Goal: Task Accomplishment & Management: Complete application form

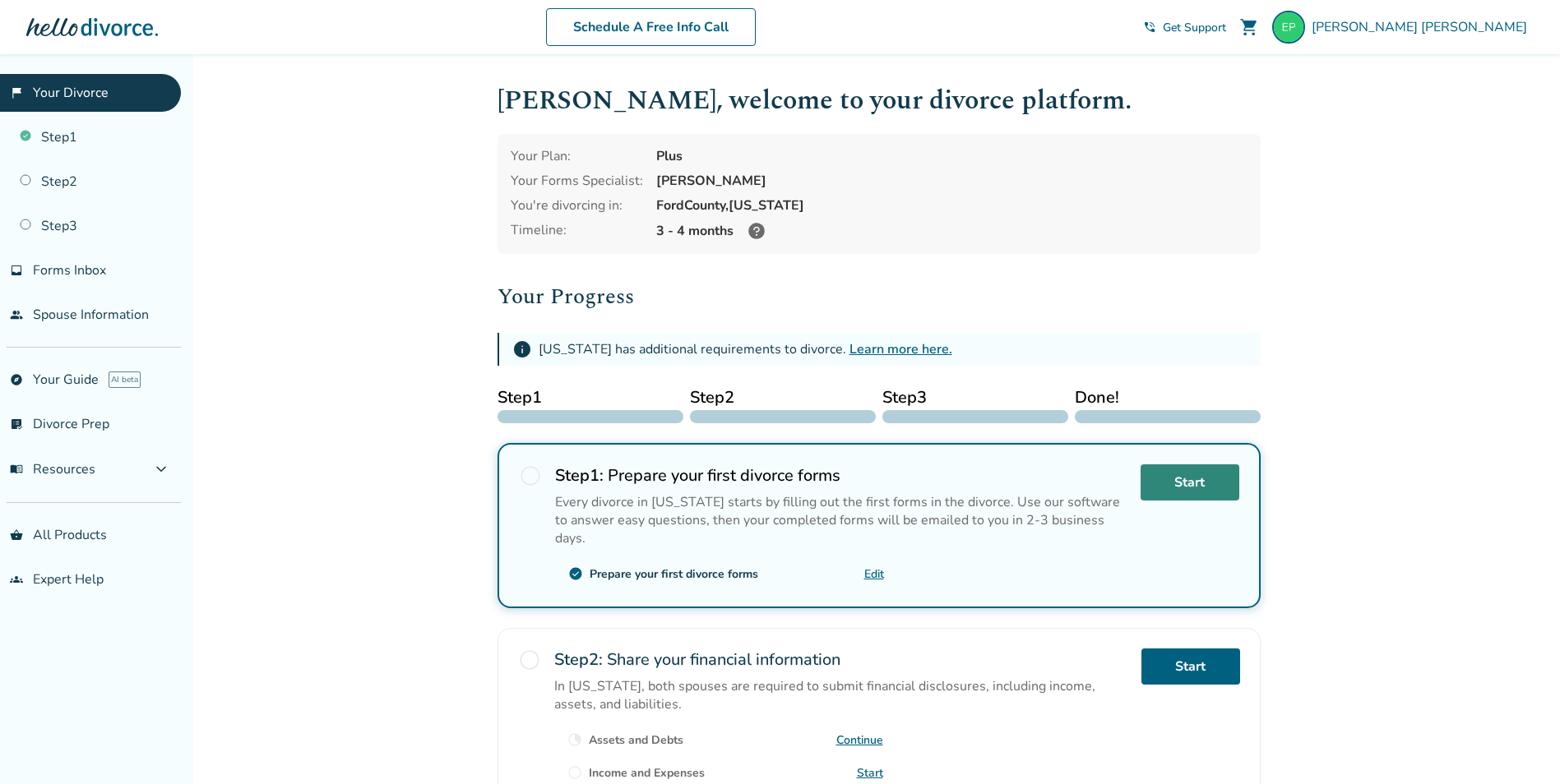
click at [1181, 486] on link "Start" at bounding box center [1189, 482] width 99 height 36
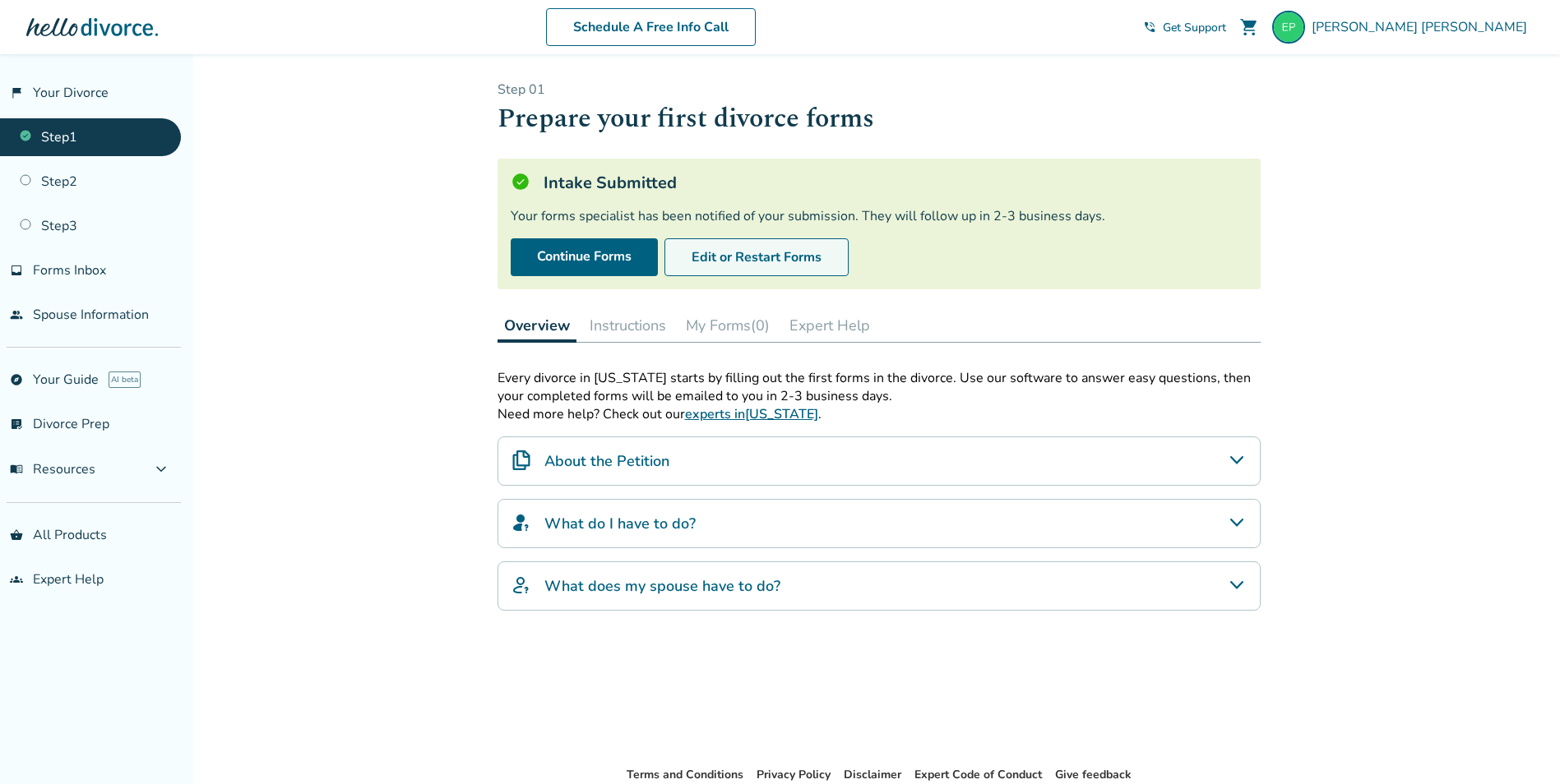
click at [720, 260] on button "Edit or Restart Forms" at bounding box center [756, 257] width 184 height 38
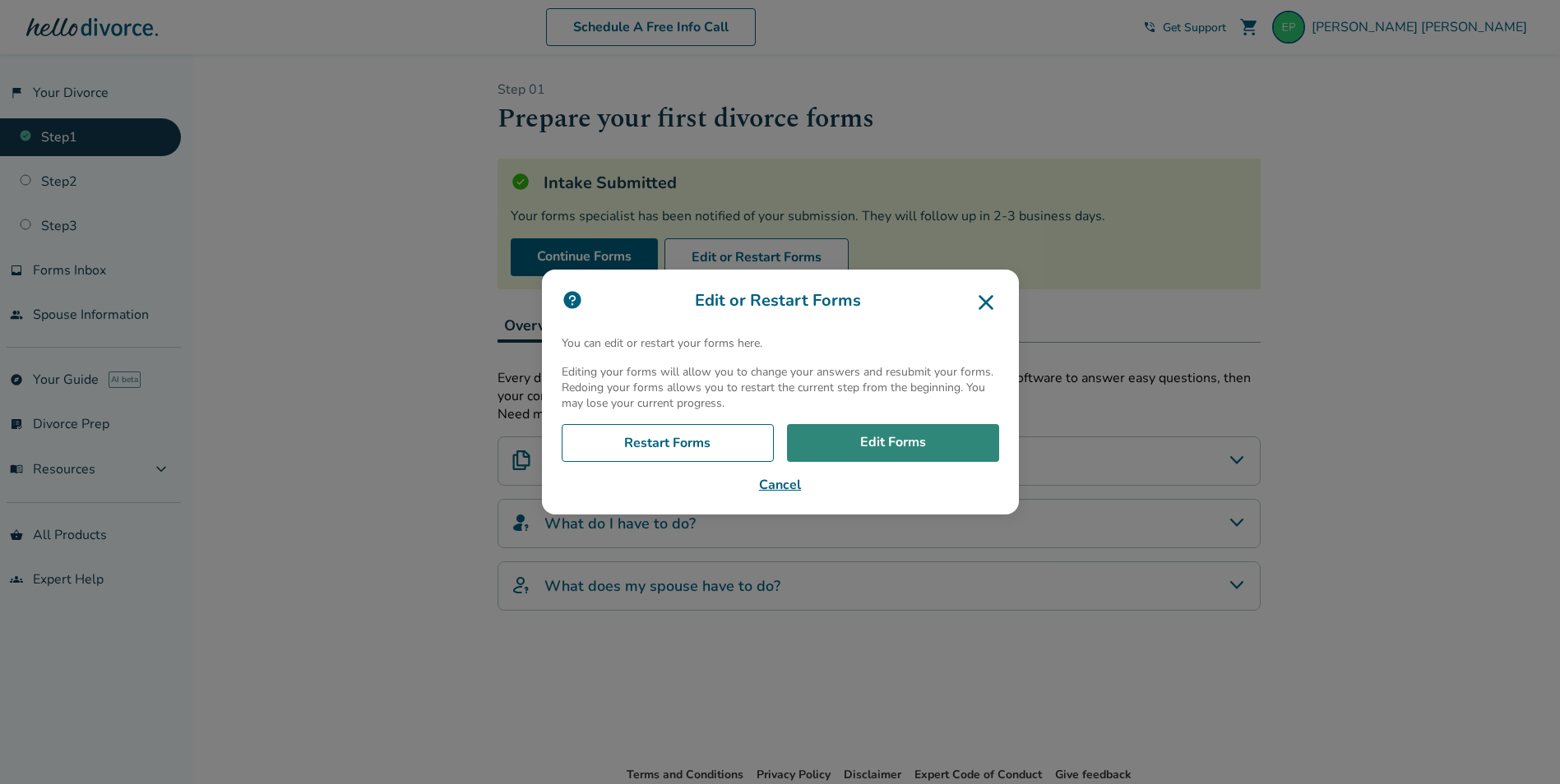
click at [875, 452] on link "Edit Forms" at bounding box center [892, 443] width 212 height 38
